Goal: Task Accomplishment & Management: Manage account settings

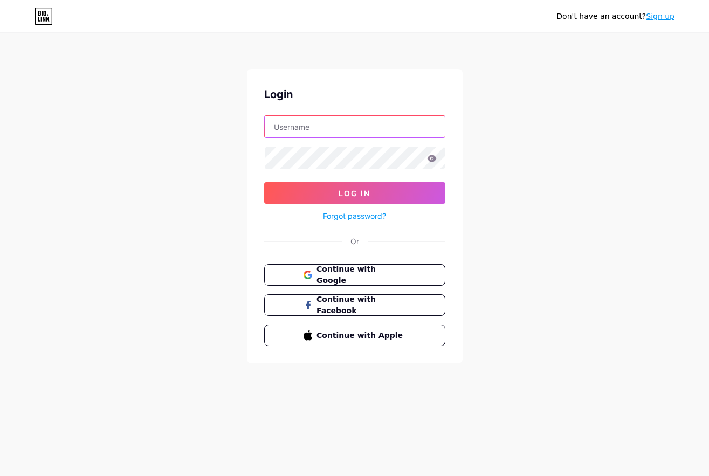
type input "evrenemesajgonder"
click at [354, 193] on button "Log In" at bounding box center [354, 193] width 181 height 22
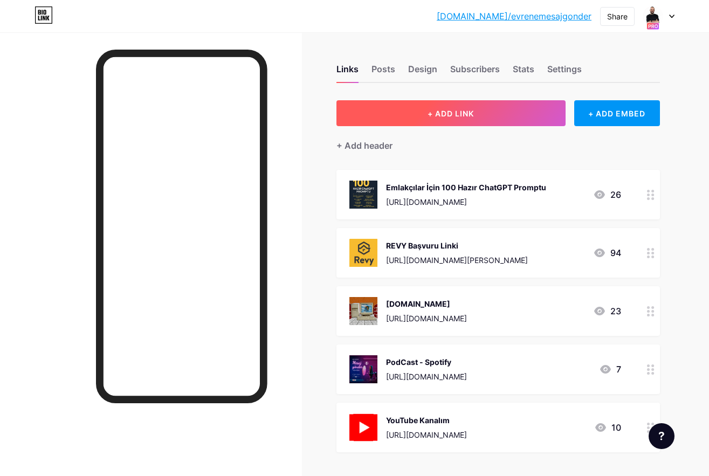
click at [414, 120] on button "+ ADD LINK" at bounding box center [450, 113] width 229 height 26
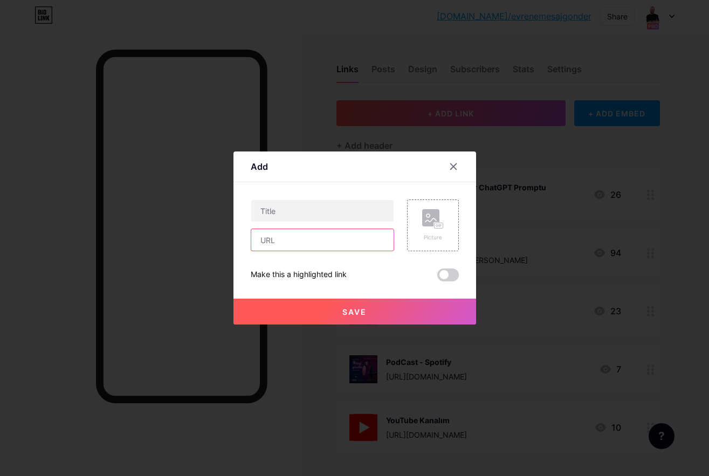
click at [303, 238] on input "text" at bounding box center [322, 240] width 142 height 22
paste input "[DOMAIN_NAME][URL]"
type input "[DOMAIN_NAME][URL]"
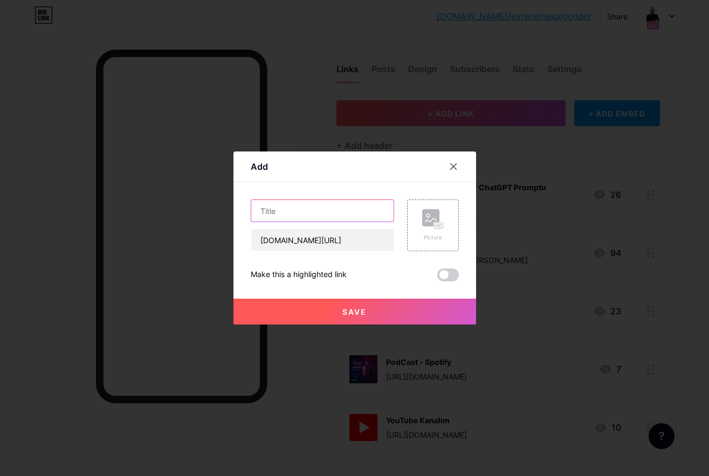
click at [294, 216] on input "text" at bounding box center [322, 211] width 142 height 22
type input "Emlakçılığı Giriş (Yapay Zeka Anlatıyor)"
click at [429, 224] on rect at bounding box center [430, 217] width 17 height 17
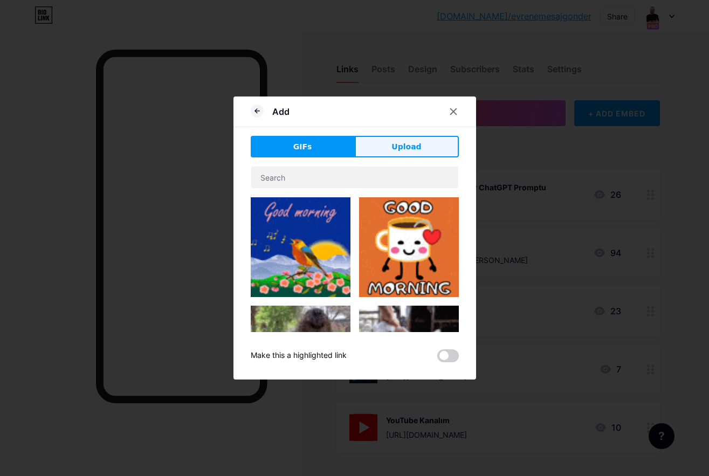
click at [395, 153] on button "Upload" at bounding box center [407, 147] width 104 height 22
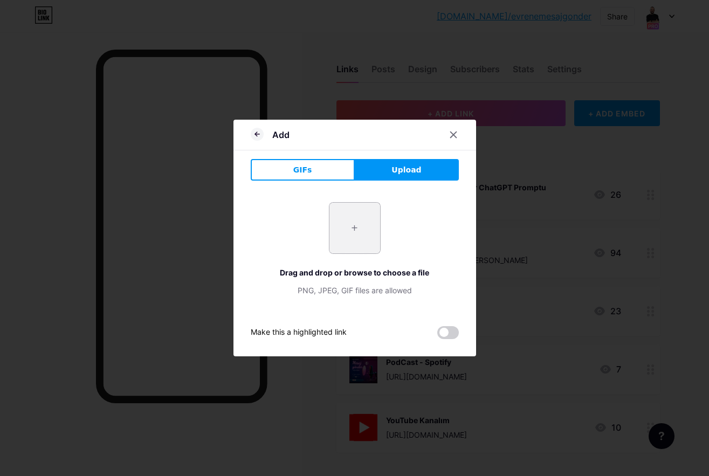
click at [350, 229] on input "file" at bounding box center [354, 228] width 51 height 51
click at [257, 136] on icon at bounding box center [257, 134] width 13 height 13
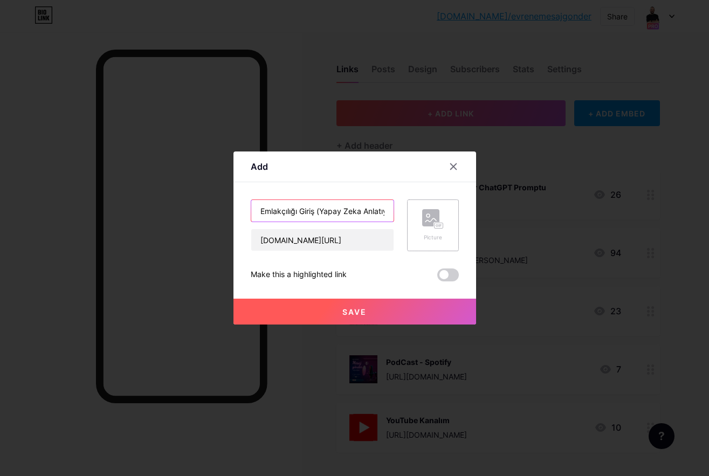
drag, startPoint x: 317, startPoint y: 211, endPoint x: 431, endPoint y: 212, distance: 113.7
click at [431, 212] on div "Emlakçılığı Giriş (Yapay Zeka Anlatıyor) [DOMAIN_NAME][URL] Picture" at bounding box center [355, 225] width 208 height 52
paste input "6 Bölüm - 13 Ders - 13 İçerik"
type input "Emlakçılığı Giriş 6 Bölüm - 13 Ders - 13 İçerik"
click at [356, 313] on span "Save" at bounding box center [354, 311] width 24 height 9
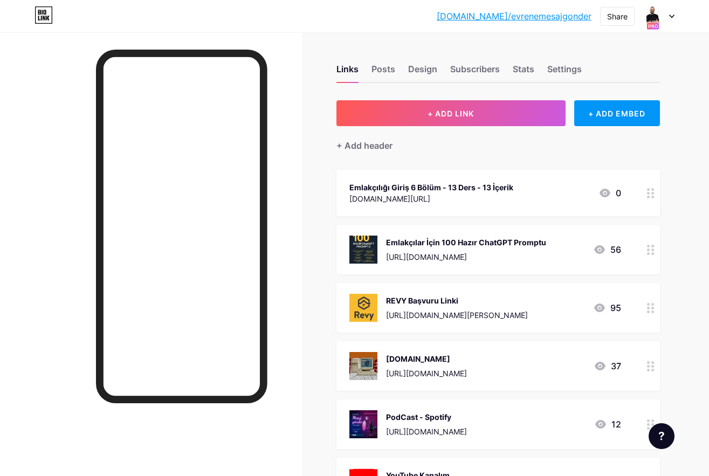
click at [465, 189] on div "Emlakçılığı Giriş 6 Bölüm - 13 Ders - 13 İçerik" at bounding box center [431, 187] width 164 height 11
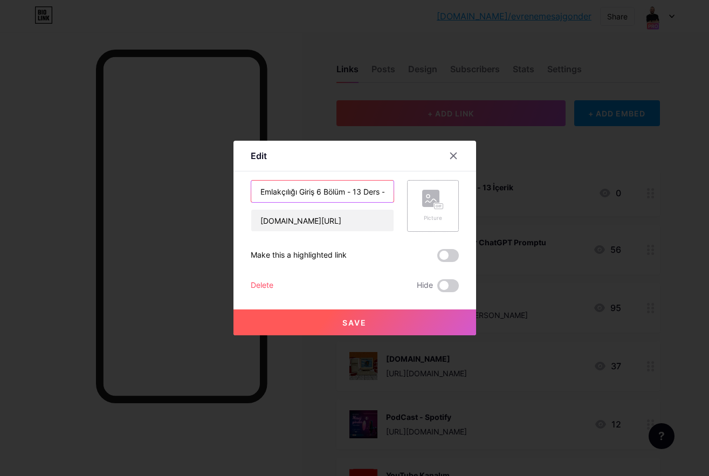
drag, startPoint x: 318, startPoint y: 192, endPoint x: 425, endPoint y: 200, distance: 107.0
click at [425, 200] on div "Emlakçılığı Giriş 6 Bölüm - 13 Ders - 13 İçerik [DOMAIN_NAME][URL] Picture" at bounding box center [355, 206] width 208 height 52
type input "Emlakçılığı Giriş Eğitimi"
click at [431, 199] on rect at bounding box center [430, 198] width 17 height 17
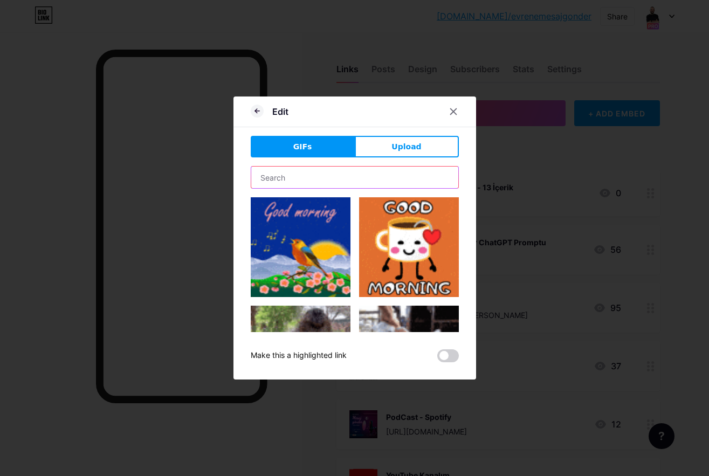
click at [369, 176] on input "text" at bounding box center [354, 178] width 207 height 22
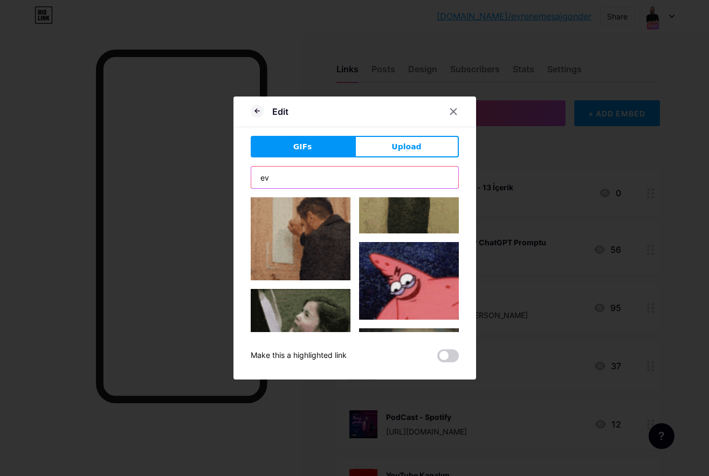
scroll to position [511, 0]
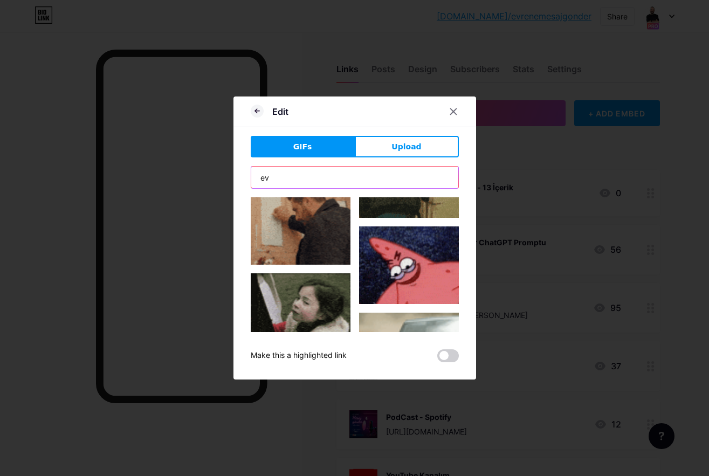
type input "e"
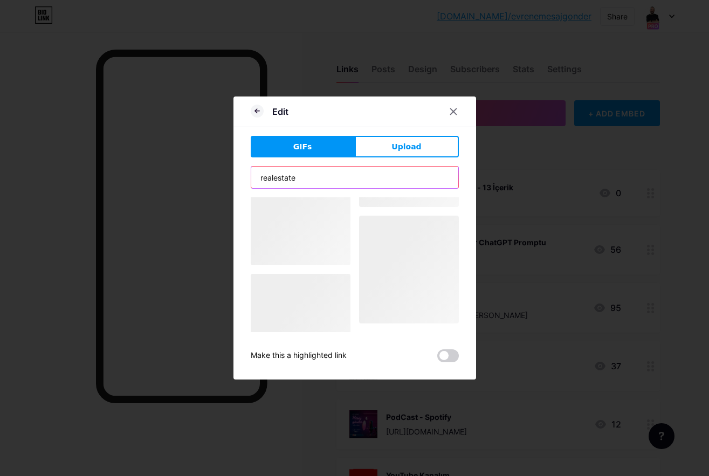
scroll to position [38, 0]
type input "real estate"
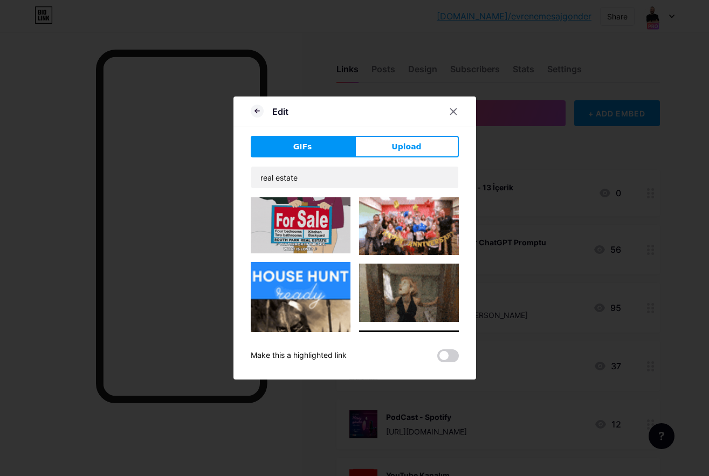
scroll to position [0, 0]
click at [303, 225] on img at bounding box center [301, 225] width 100 height 56
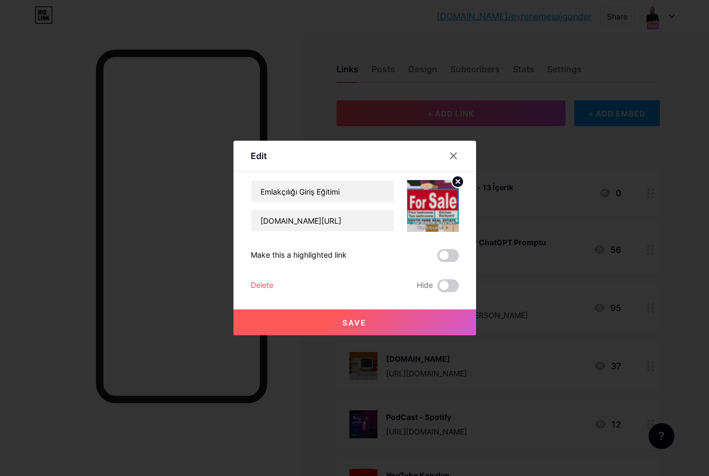
click at [370, 322] on button "Save" at bounding box center [354, 322] width 243 height 26
